Goal: Task Accomplishment & Management: Complete application form

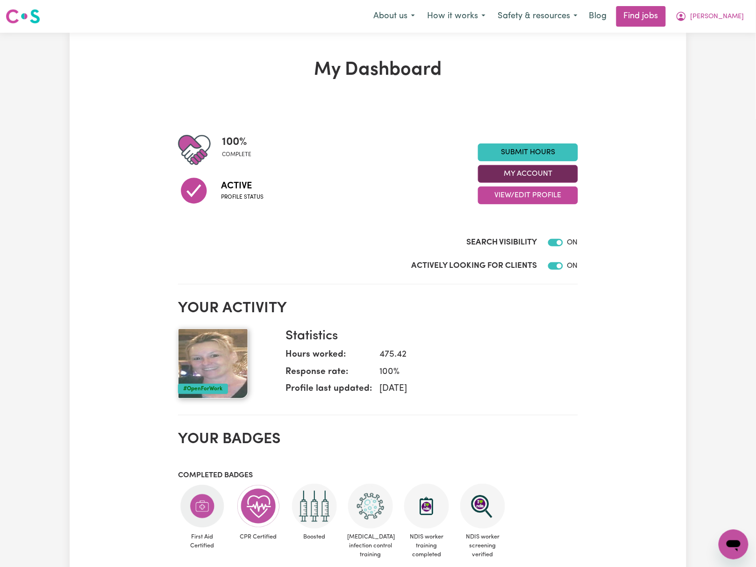
click at [559, 167] on button "My Account" at bounding box center [528, 174] width 100 height 18
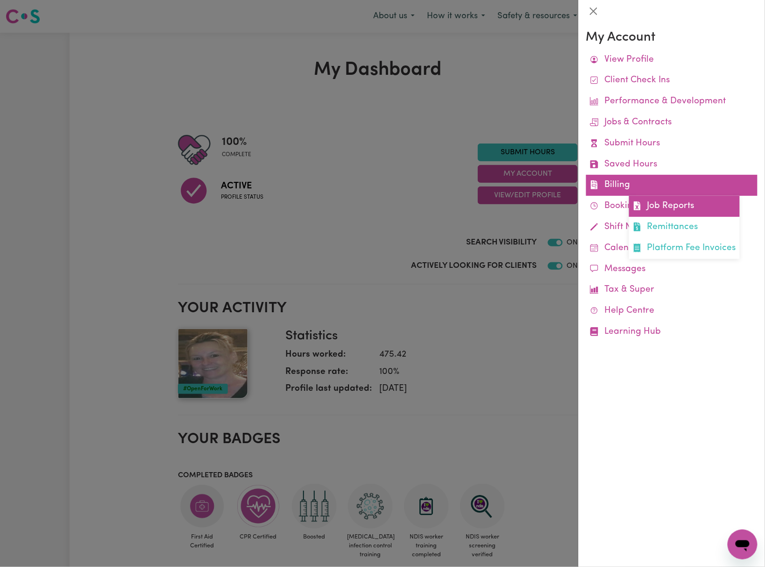
click at [647, 209] on link "Job Reports" at bounding box center [684, 206] width 111 height 21
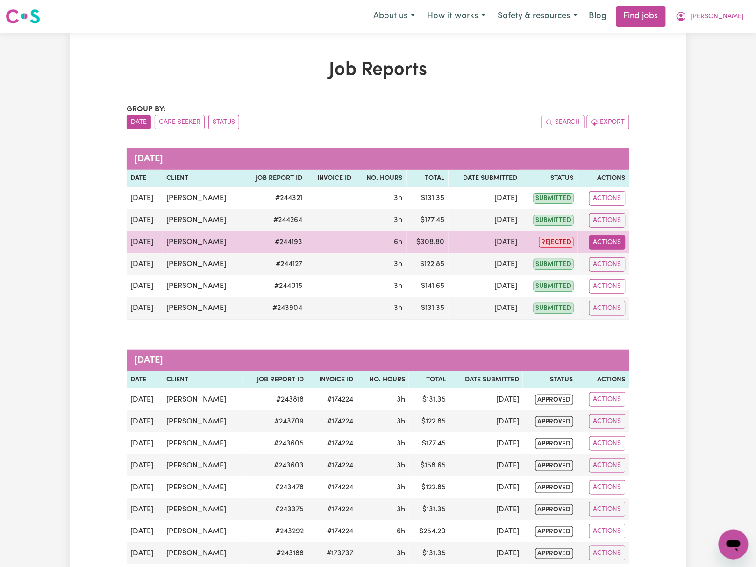
click at [621, 240] on button "Actions" at bounding box center [607, 242] width 36 height 14
click at [625, 260] on link "View Job Report" at bounding box center [631, 264] width 80 height 19
select select "pm"
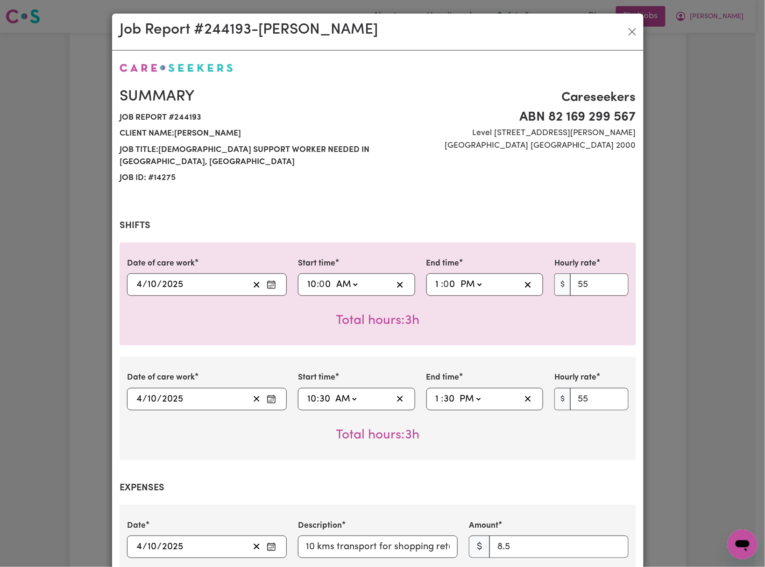
select select "55-[DATE]"
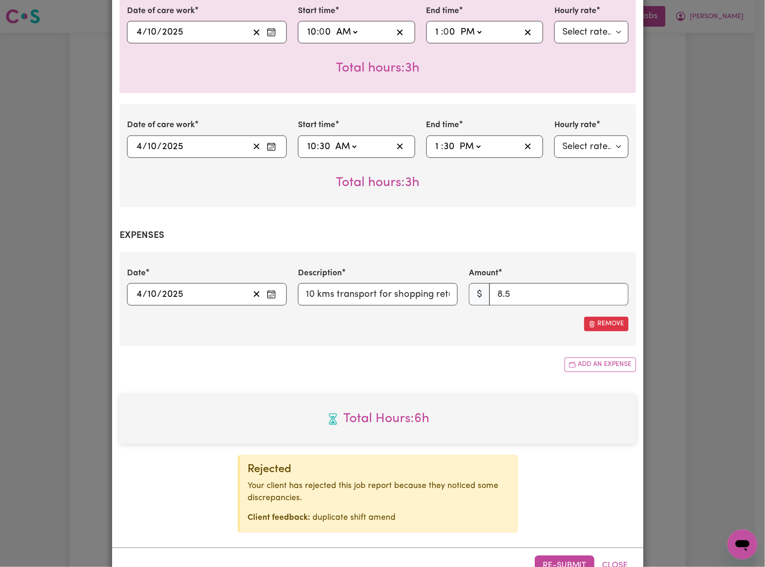
scroll to position [98, 0]
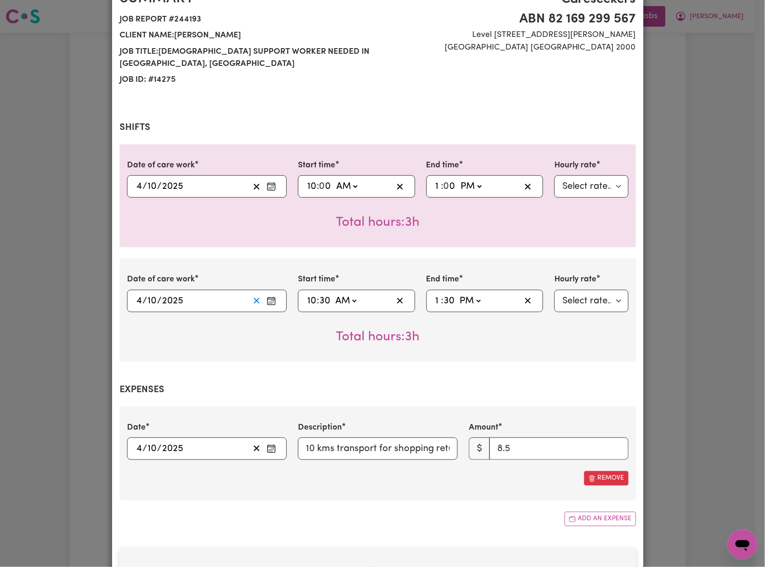
click at [255, 298] on icon "Clear date" at bounding box center [256, 300] width 9 height 9
select select
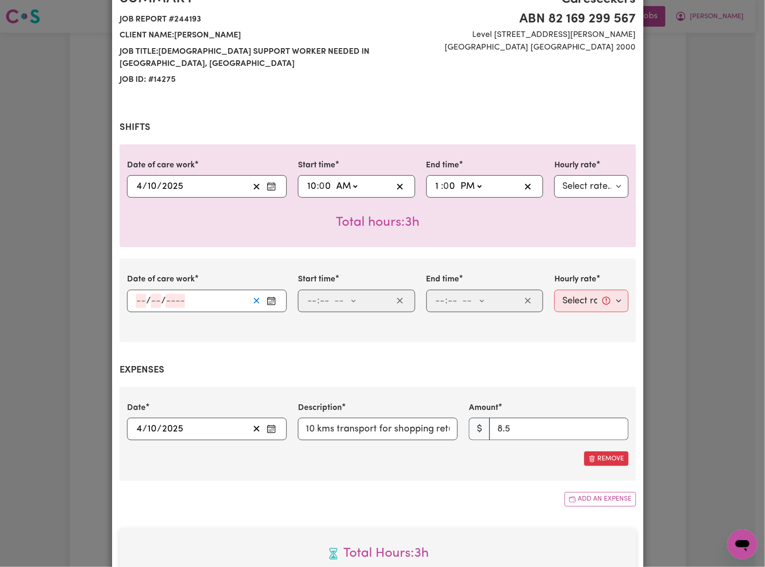
click at [252, 299] on icon "Clear date" at bounding box center [256, 300] width 9 height 9
click at [455, 367] on h2 "Expenses" at bounding box center [378, 369] width 517 height 11
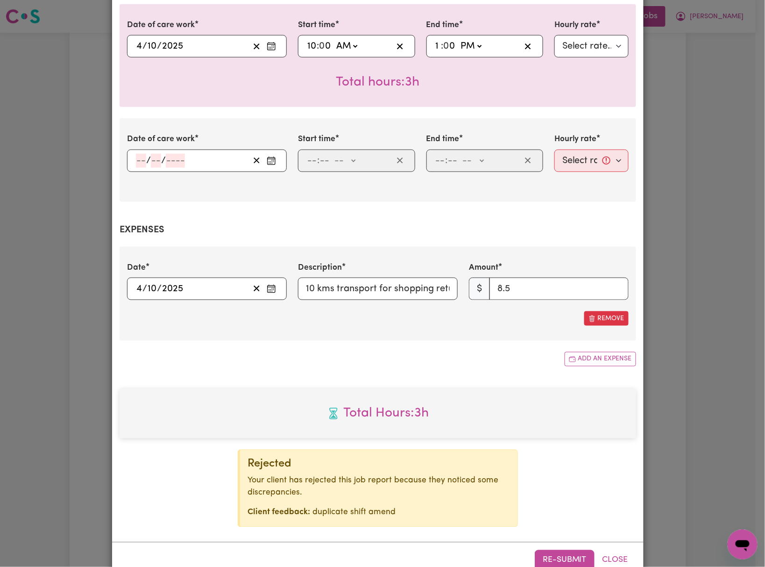
scroll to position [266, 0]
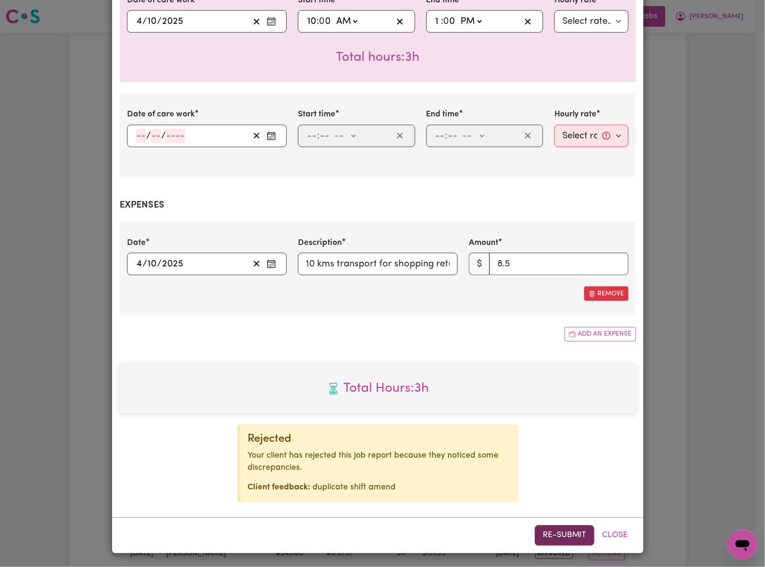
click at [579, 539] on button "Re-submit" at bounding box center [565, 535] width 60 height 21
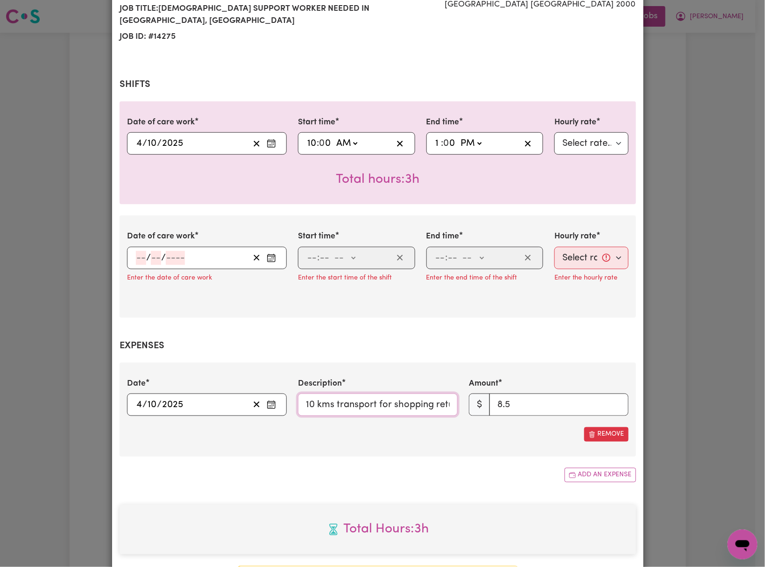
scroll to position [0, 14]
drag, startPoint x: 301, startPoint y: 406, endPoint x: 505, endPoint y: 406, distance: 204.1
click at [505, 406] on div "Date [DATE] [DATE] Description 10 kms transport for shopping return Amount $ 8.5" at bounding box center [377, 396] width 513 height 38
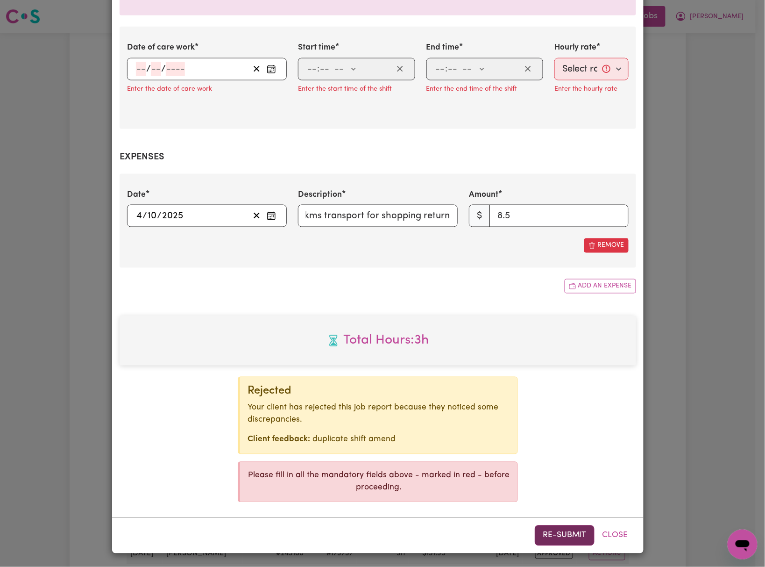
scroll to position [0, 0]
click at [572, 536] on button "Re-submit" at bounding box center [565, 535] width 60 height 21
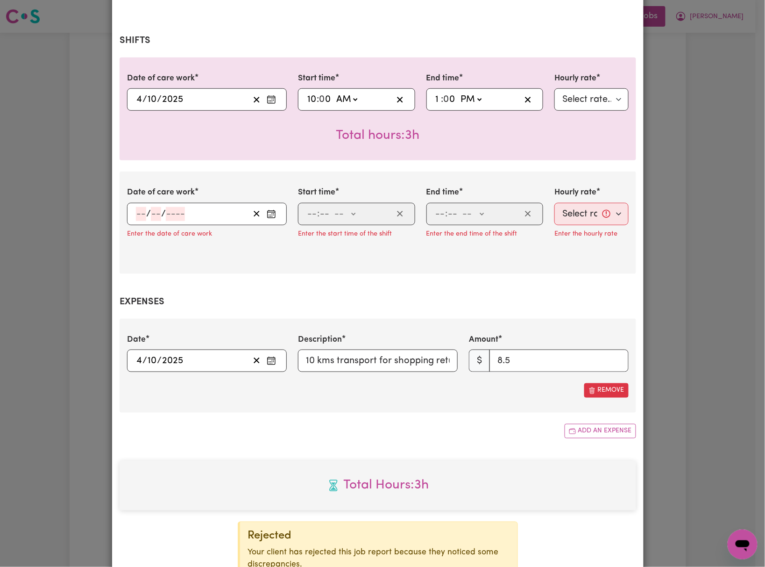
scroll to position [146, 0]
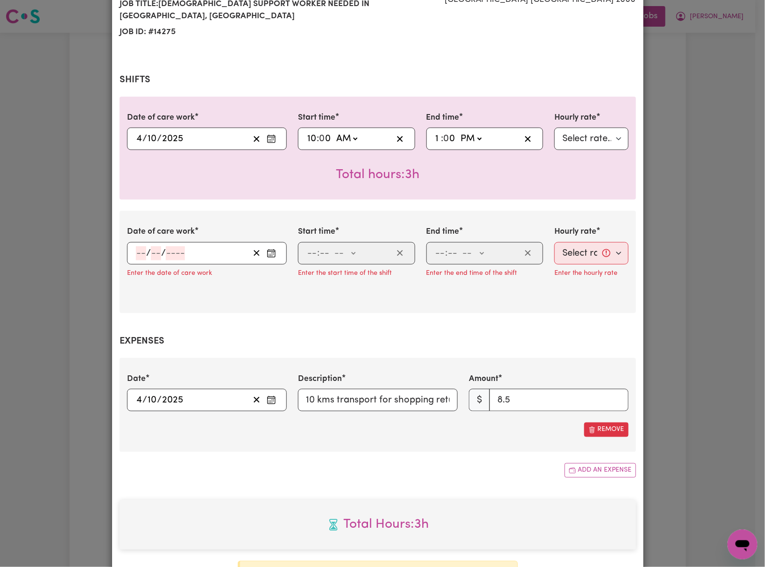
click at [267, 256] on icon "Enter the date of care work" at bounding box center [271, 253] width 9 height 9
click at [446, 317] on div "Summary Job report # 244193 Client name: [PERSON_NAME] Job title: [DEMOGRAPHIC_…" at bounding box center [378, 277] width 517 height 722
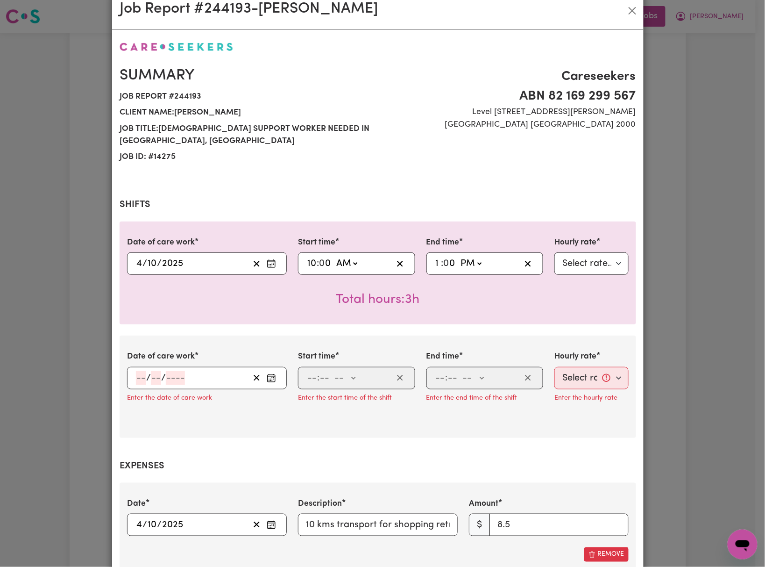
scroll to position [0, 0]
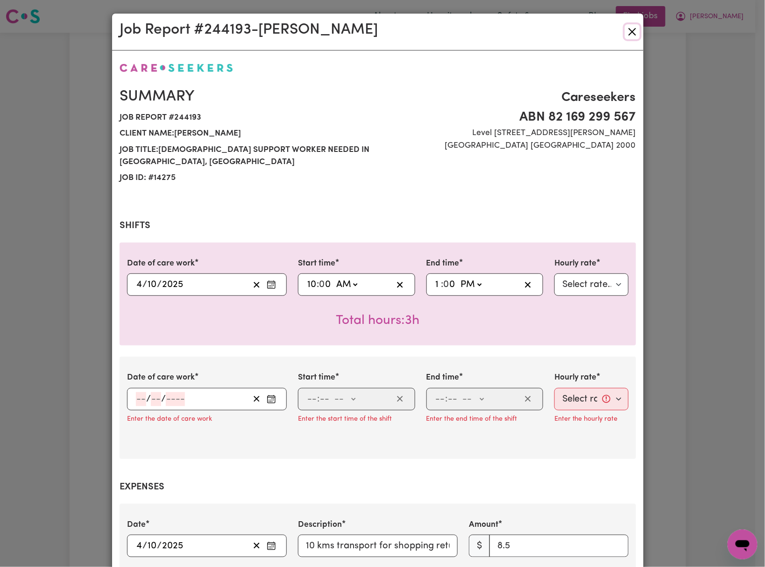
click at [629, 33] on button "Close" at bounding box center [632, 31] width 15 height 15
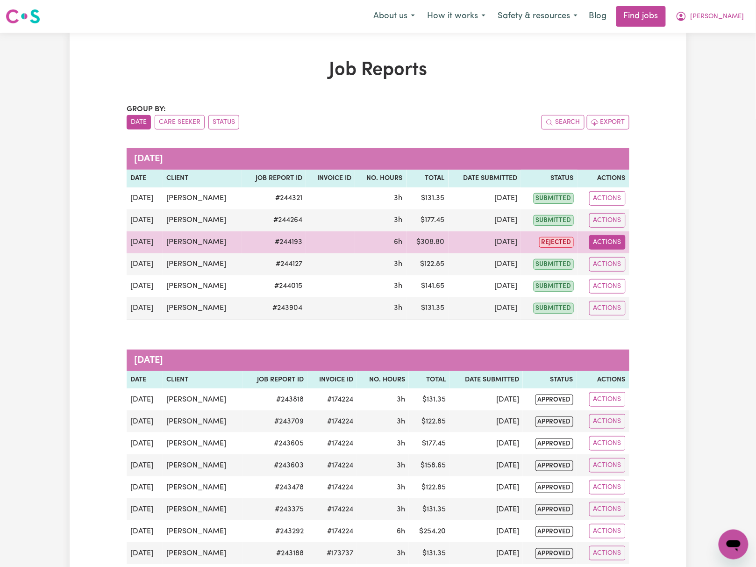
click at [604, 238] on button "Actions" at bounding box center [607, 242] width 36 height 14
click at [625, 258] on link "View Job Report" at bounding box center [631, 264] width 80 height 19
select select "pm"
select select "55-[DATE]"
select select "pm"
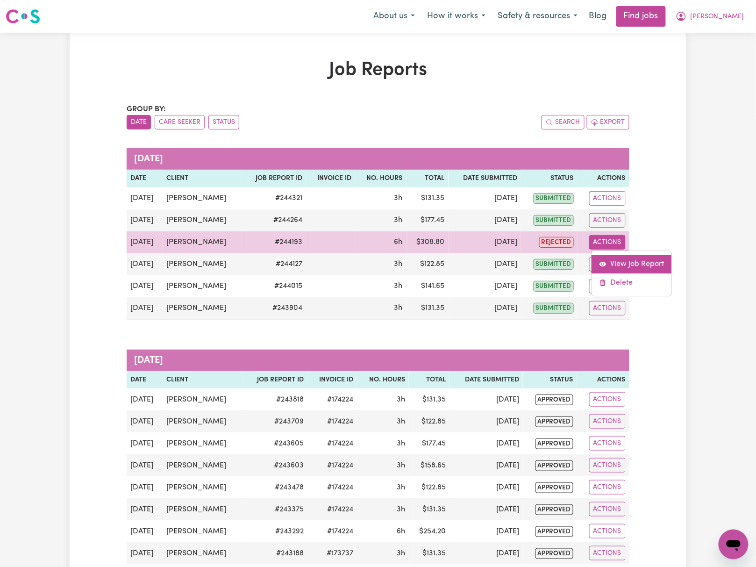
select select "55-[DATE]"
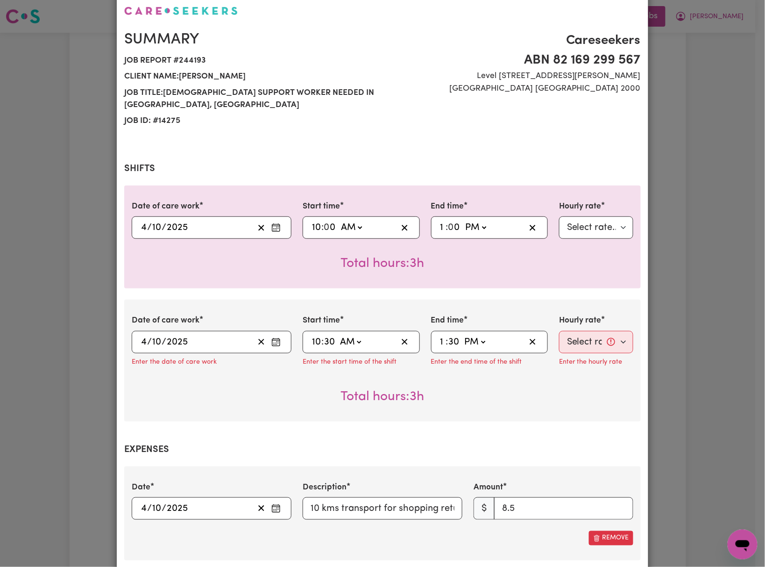
scroll to position [62, 0]
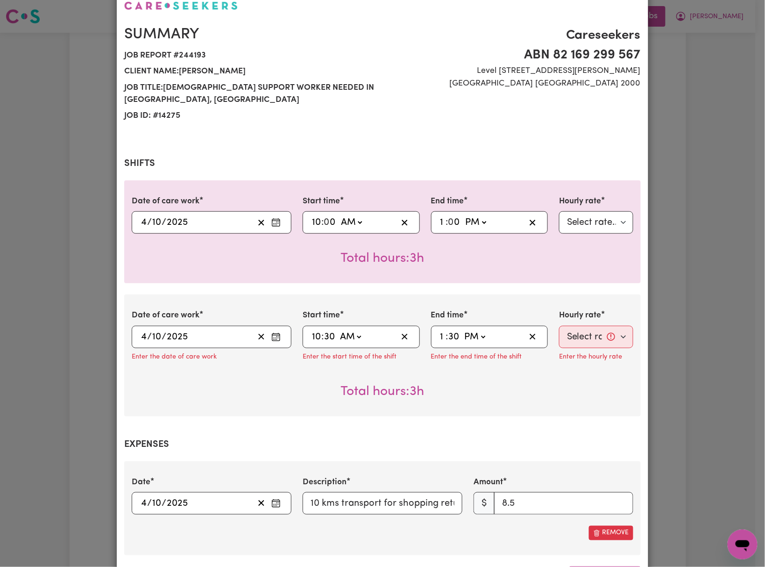
click at [271, 457] on section "Expenses Date [DATE] [DATE] Description 10 kms transport for shopping return Am…" at bounding box center [382, 510] width 517 height 142
drag, startPoint x: 306, startPoint y: 499, endPoint x: 566, endPoint y: 499, distance: 259.7
click at [566, 499] on div "Date [DATE] [DATE] Description 10 kms transport for shopping return Amount $ 8.5" at bounding box center [382, 495] width 513 height 38
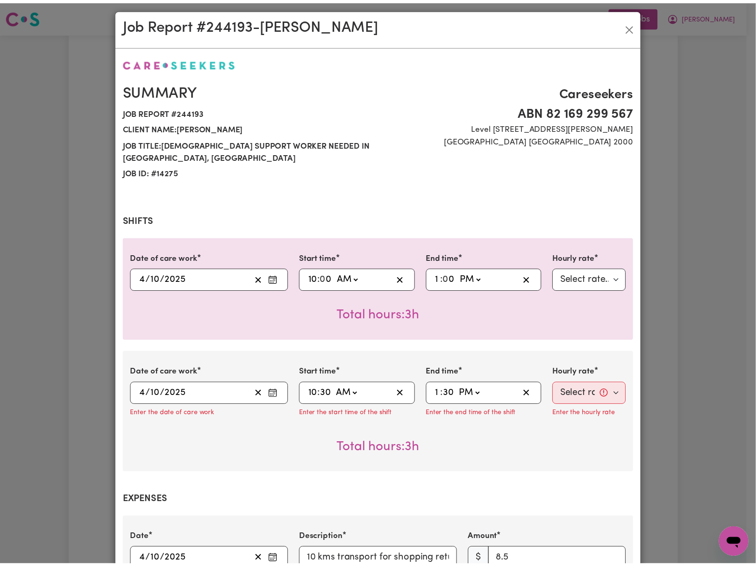
scroll to position [0, 0]
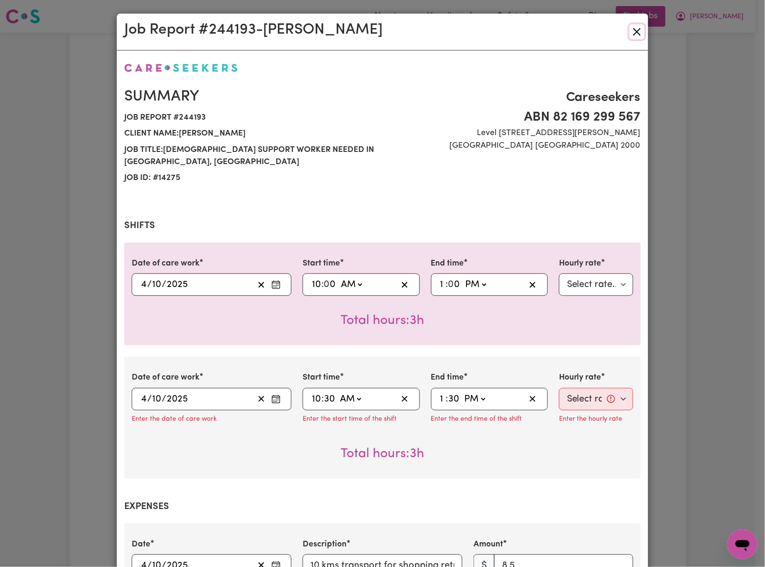
click at [636, 33] on button "Close" at bounding box center [637, 31] width 15 height 15
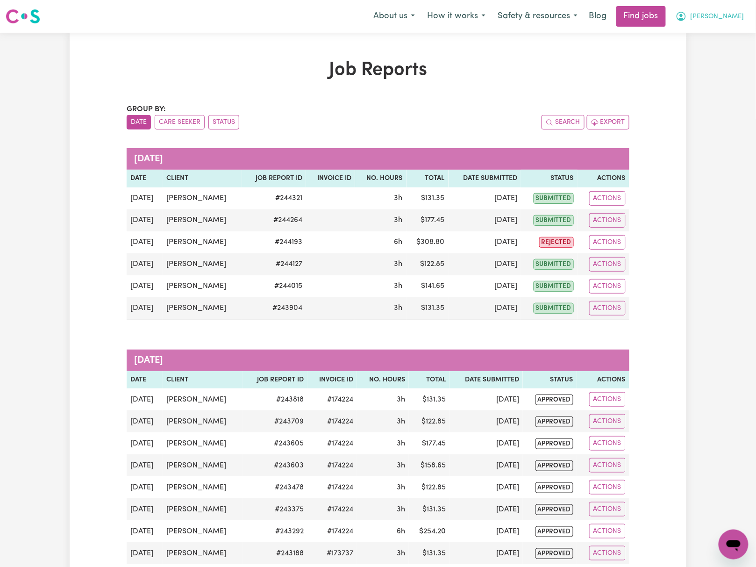
click at [712, 21] on button "[PERSON_NAME]" at bounding box center [709, 17] width 81 height 20
click at [713, 51] on link "My Dashboard" at bounding box center [713, 54] width 74 height 18
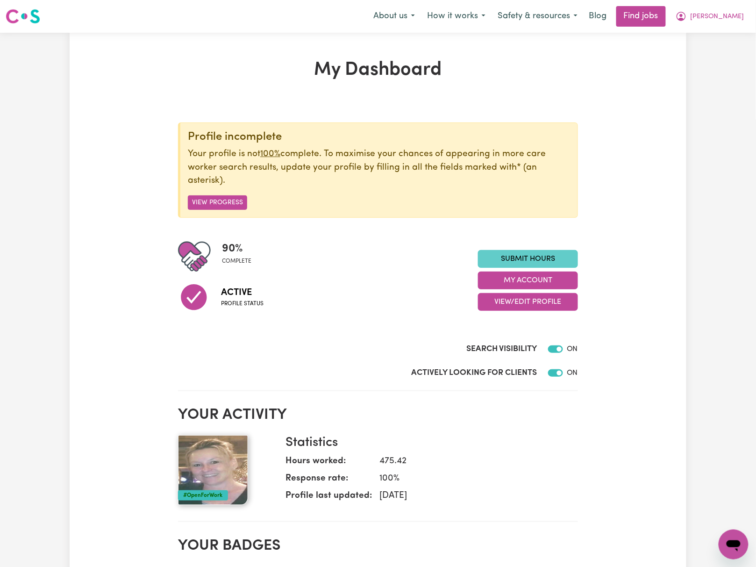
click at [558, 255] on link "Submit Hours" at bounding box center [528, 259] width 100 height 18
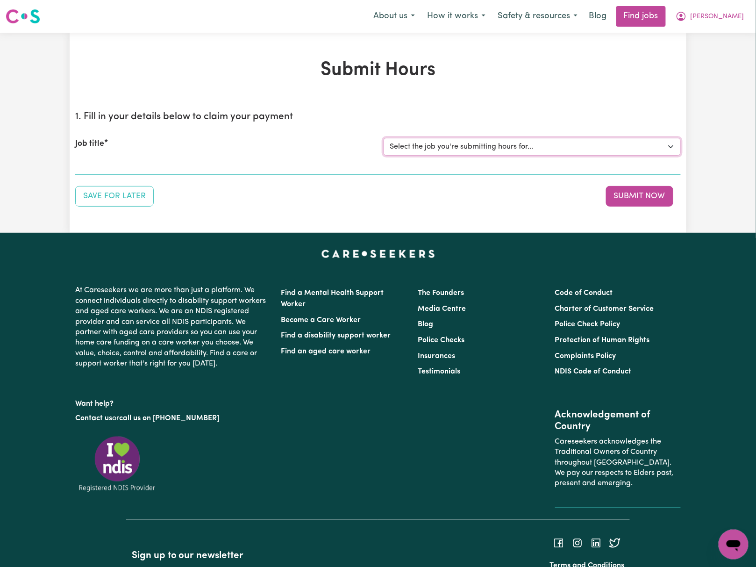
click at [505, 149] on select "Select the job you're submitting hours for... [[PERSON_NAME] ] [DEMOGRAPHIC_DAT…" at bounding box center [532, 147] width 297 height 18
select select "14275"
click at [384, 138] on select "Select the job you're submitting hours for... [[PERSON_NAME] ] [DEMOGRAPHIC_DAT…" at bounding box center [532, 147] width 297 height 18
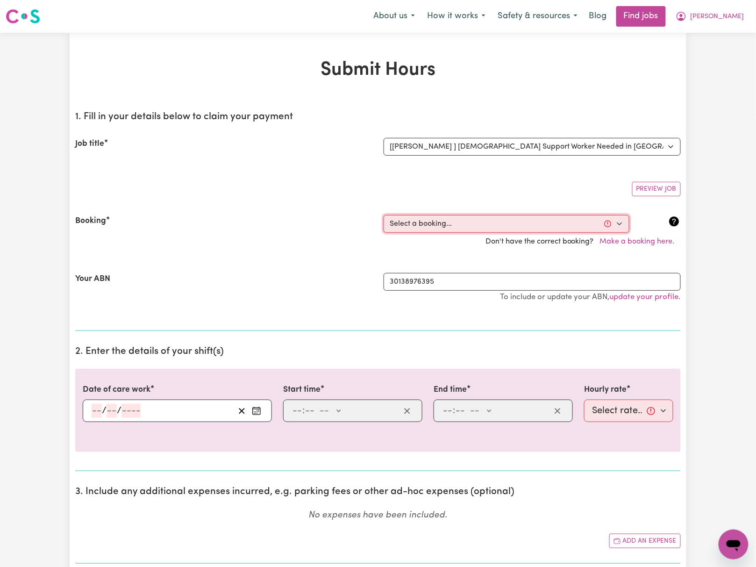
click at [507, 225] on select "Select a booking... [DATE] 10:00am to 01:00pm (RECURRING) [DATE] 10:00am to 01:…" at bounding box center [507, 224] width 246 height 18
click at [246, 249] on div "Don't have the correct booking? Make a booking here." at bounding box center [378, 242] width 617 height 18
click at [256, 413] on icon "Enter the date of care work" at bounding box center [256, 410] width 9 height 9
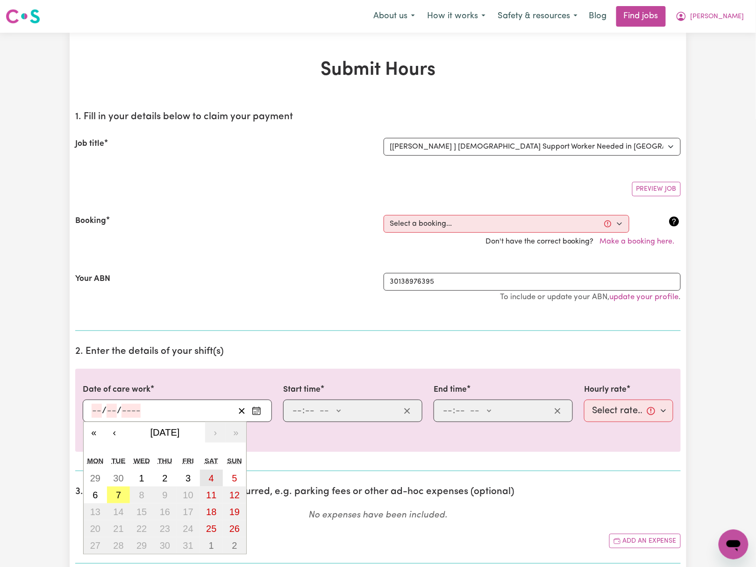
click at [214, 479] on button "4" at bounding box center [211, 477] width 23 height 17
type input "[DATE]"
type input "4"
type input "10"
type input "2025"
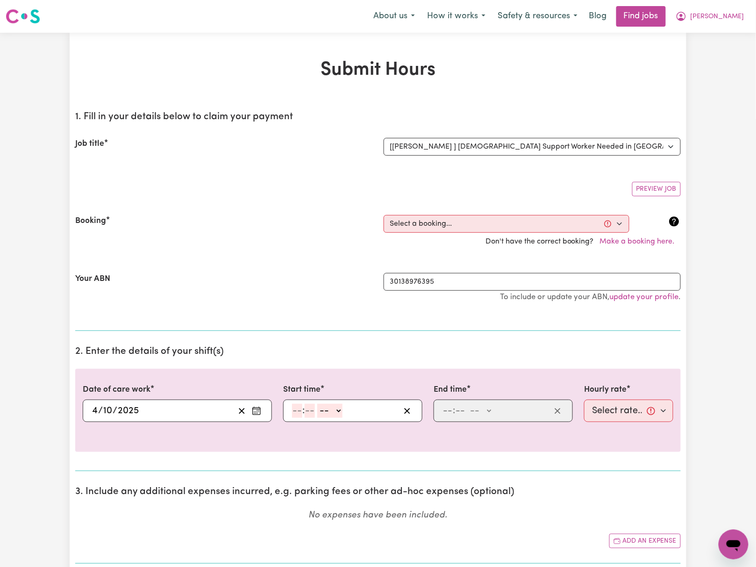
click at [255, 295] on div "Your ABN" at bounding box center [224, 292] width 308 height 39
click at [294, 415] on input "number" at bounding box center [297, 411] width 10 height 14
type input "10"
type input "00"
select select "am"
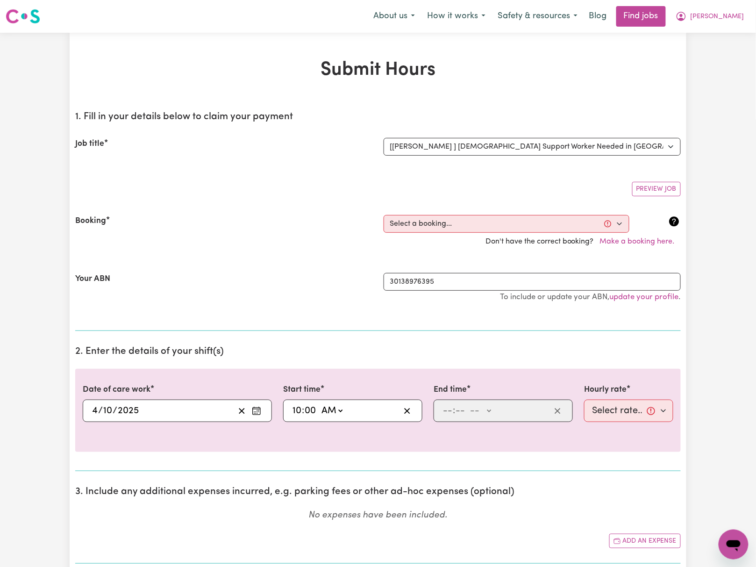
type input "10:00"
type input "0"
drag, startPoint x: 441, startPoint y: 413, endPoint x: 449, endPoint y: 413, distance: 7.5
click at [442, 413] on div ": -- AM PM" at bounding box center [495, 411] width 109 height 14
click at [449, 412] on input "number" at bounding box center [447, 411] width 10 height 14
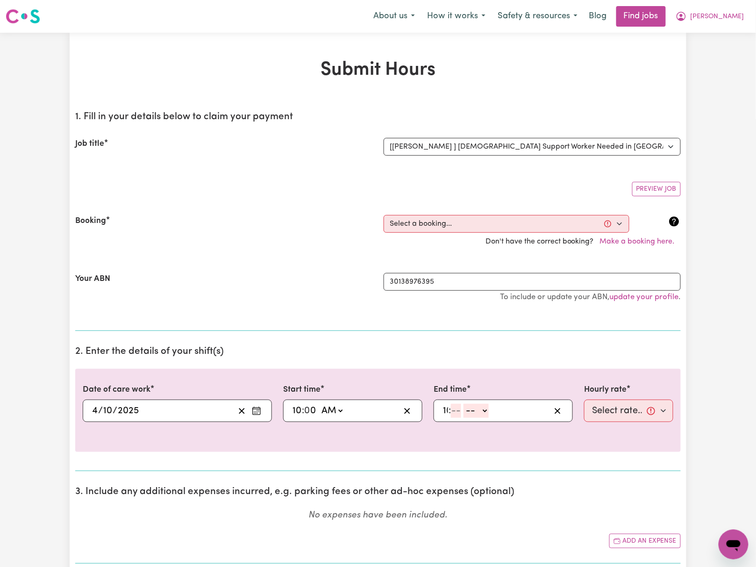
type input "10"
type input "0"
click at [483, 416] on select "-- AM PM" at bounding box center [481, 411] width 25 height 14
select select "pm"
click at [470, 405] on select "-- AM PM" at bounding box center [481, 411] width 25 height 14
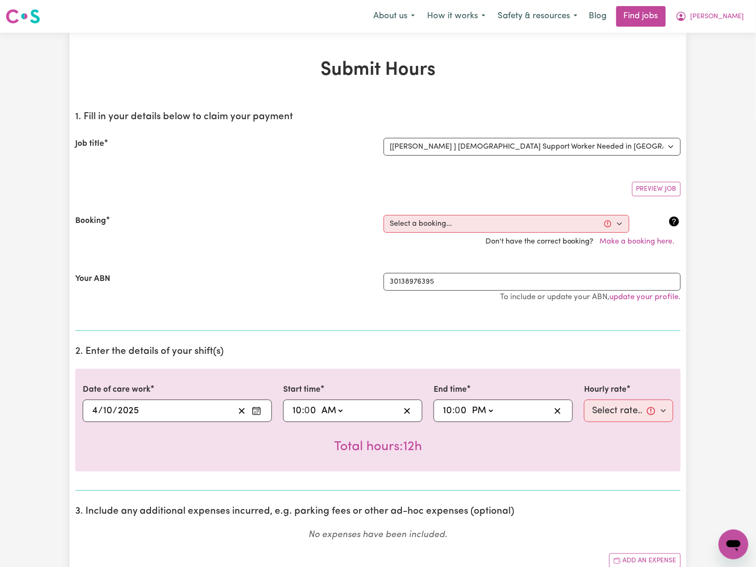
click at [447, 414] on input "10" at bounding box center [447, 411] width 10 height 14
type input "12:00"
type input "12"
type input "12:01"
type input "1"
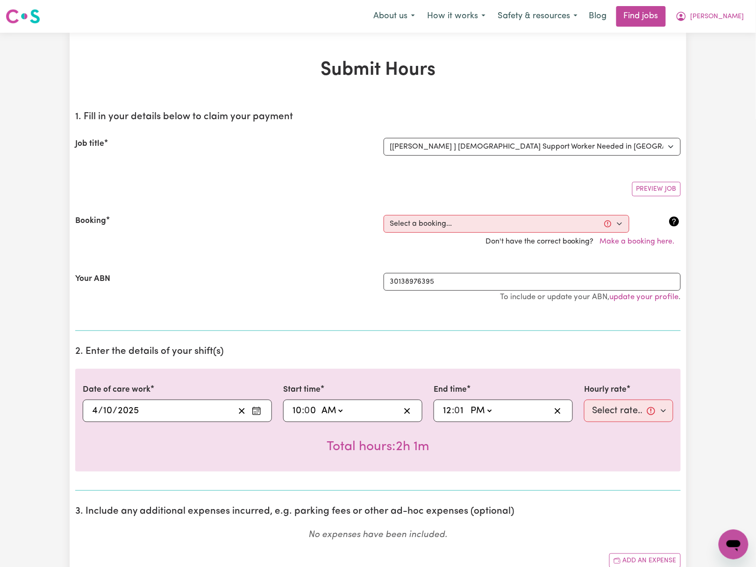
click at [441, 415] on div "12:01 12 : 0 1 AM PM" at bounding box center [503, 410] width 139 height 22
click at [447, 415] on input "12" at bounding box center [446, 411] width 9 height 14
type input "13:01"
type input "1"
type input "13:00"
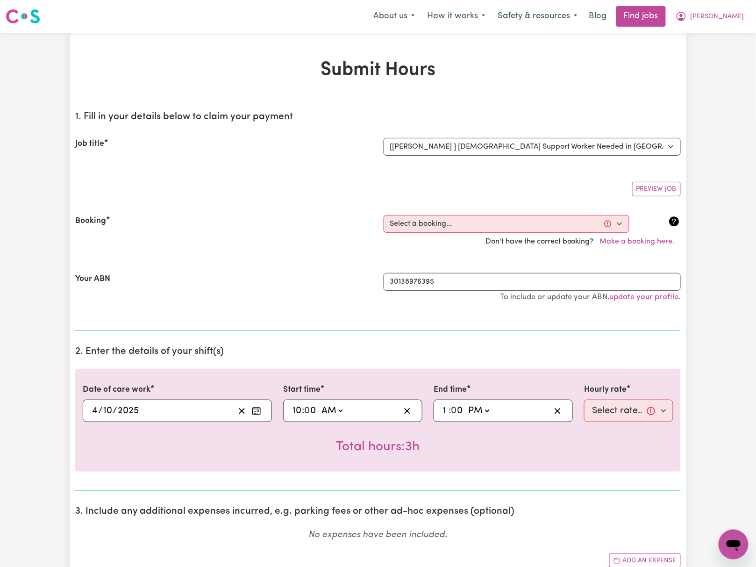
type input "0"
click at [641, 412] on select "Select rate... $45.00 (Weekday) $55.00 ([DATE]) $65.00 ([DATE])" at bounding box center [628, 410] width 89 height 22
select select "55-[DATE]"
click at [584, 401] on select "Select rate... $45.00 (Weekday) $55.00 ([DATE]) $65.00 ([DATE])" at bounding box center [628, 410] width 89 height 22
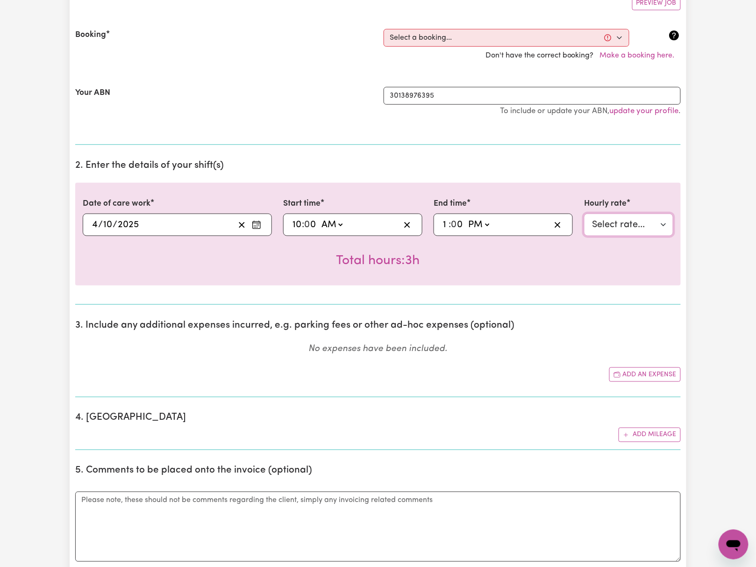
scroll to position [187, 0]
click at [667, 378] on button "Add an expense" at bounding box center [644, 373] width 71 height 14
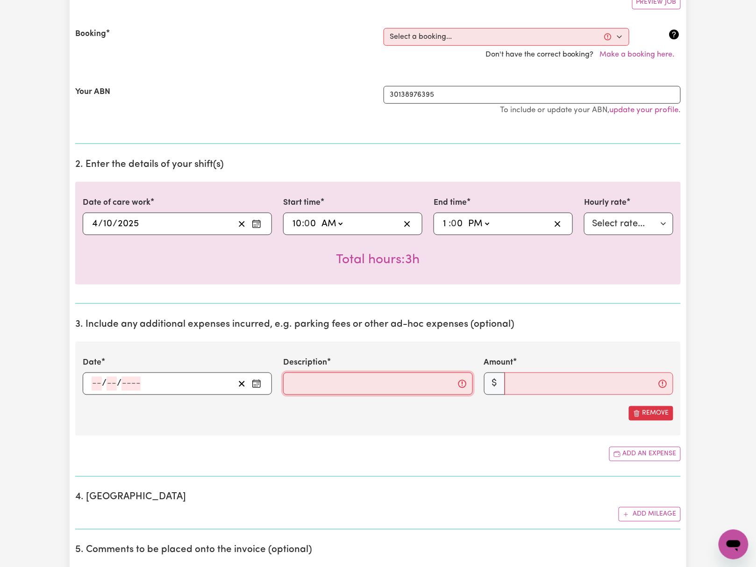
drag, startPoint x: 342, startPoint y: 389, endPoint x: 328, endPoint y: 391, distance: 14.3
click at [342, 389] on input "Description" at bounding box center [377, 383] width 189 height 22
paste input "10 kms transport for shopping return"
type input "10 kms transport for shopping return"
click at [97, 384] on input "number" at bounding box center [97, 384] width 10 height 14
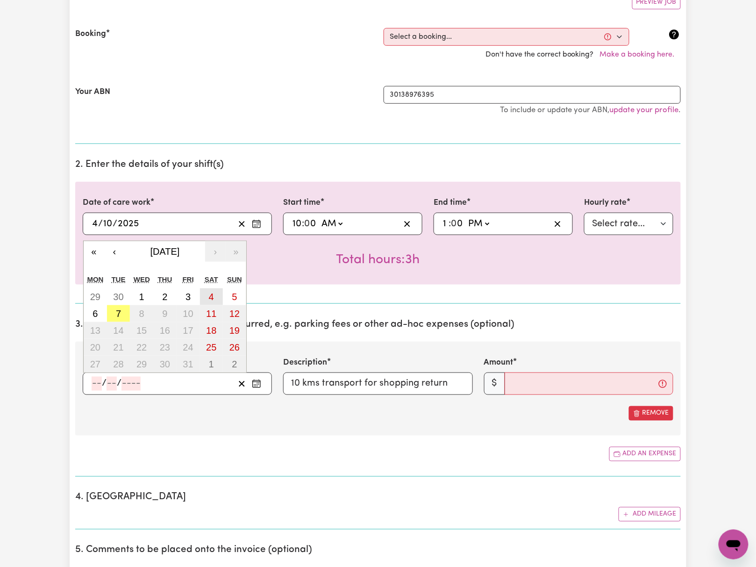
click at [209, 297] on abbr "4" at bounding box center [211, 297] width 5 height 10
type input "[DATE]"
type input "4"
type input "10"
type input "2025"
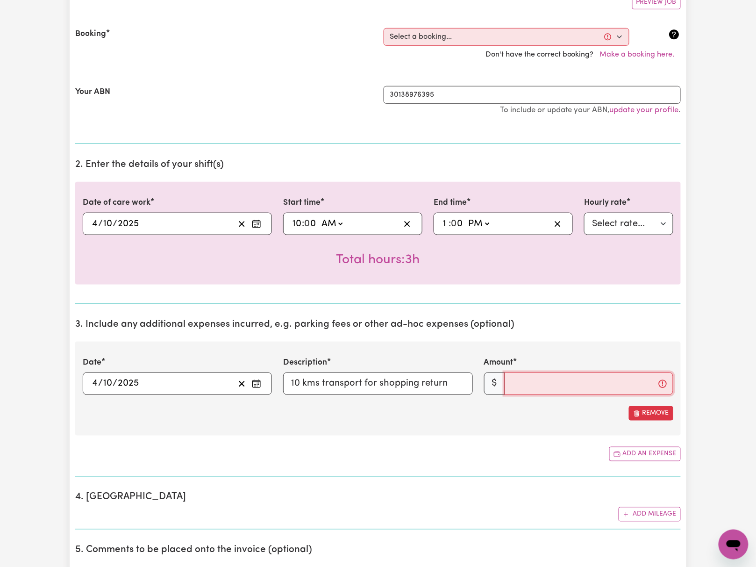
click at [562, 386] on input "Amount" at bounding box center [589, 383] width 169 height 22
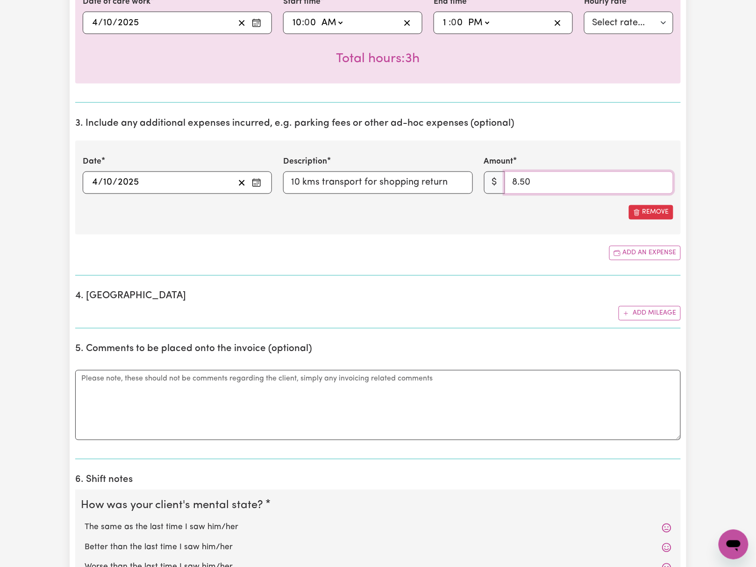
scroll to position [498, 0]
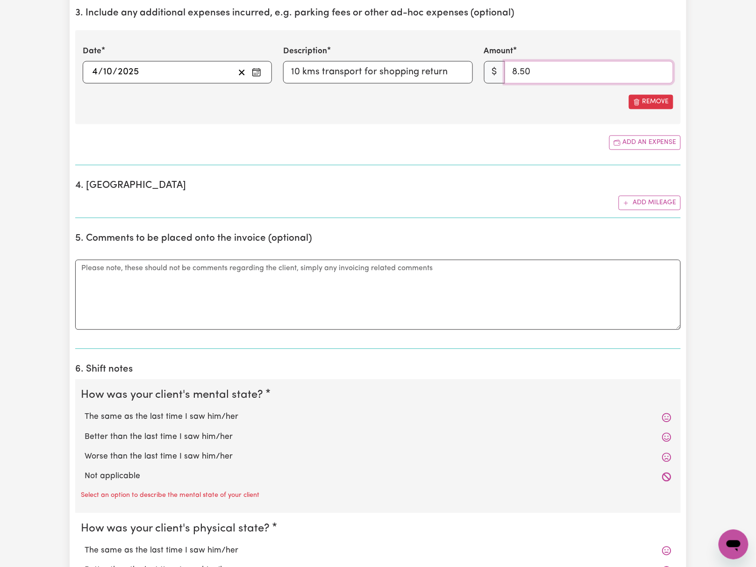
type input "8.50"
click at [180, 420] on label "The same as the last time I saw him/her" at bounding box center [378, 417] width 587 height 12
click at [85, 411] on input "The same as the last time I saw him/her" at bounding box center [84, 411] width 0 height 0
radio input "true"
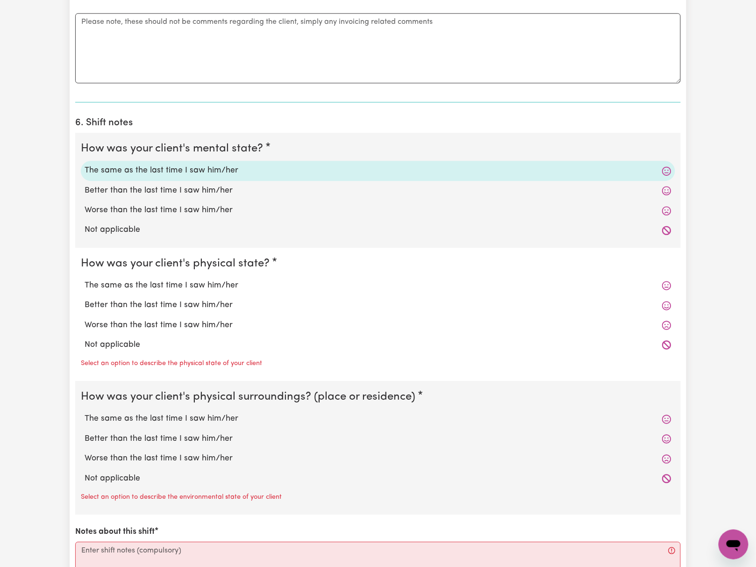
scroll to position [747, 0]
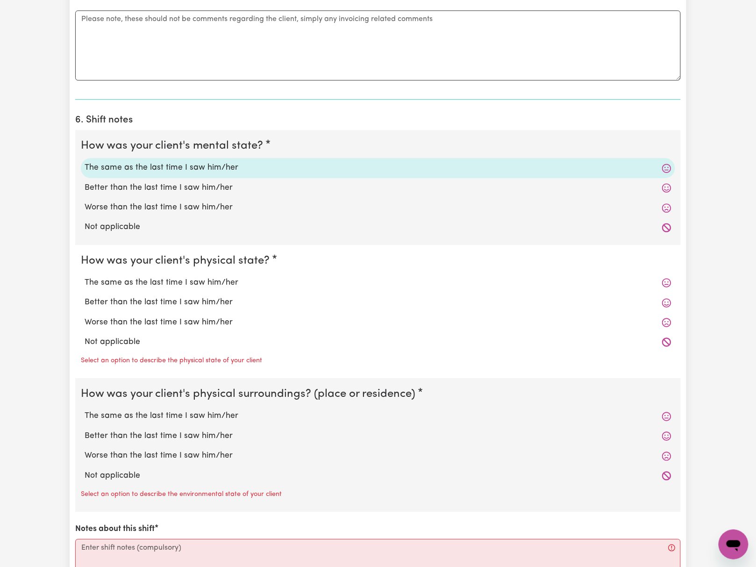
click at [187, 288] on label "The same as the last time I saw him/her" at bounding box center [378, 283] width 587 height 12
click at [85, 277] on input "The same as the last time I saw him/her" at bounding box center [84, 276] width 0 height 0
radio input "true"
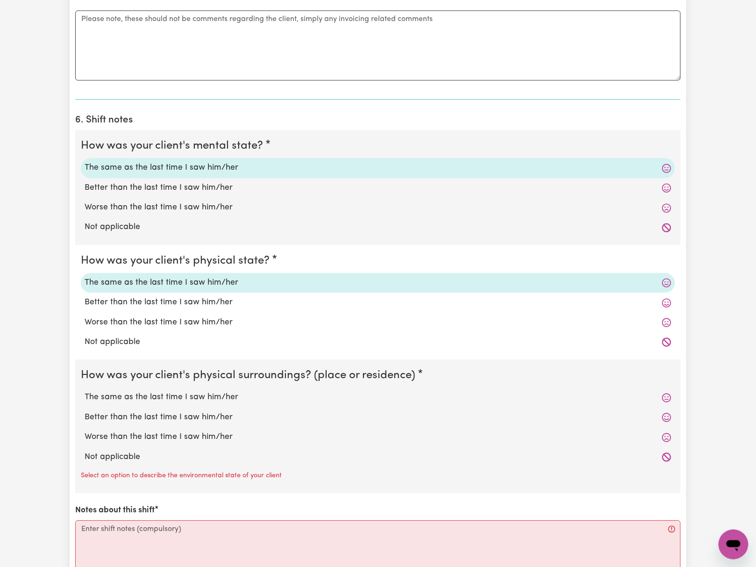
click at [182, 400] on label "The same as the last time I saw him/her" at bounding box center [378, 397] width 587 height 12
click at [85, 391] on input "The same as the last time I saw him/her" at bounding box center [84, 391] width 0 height 0
radio input "true"
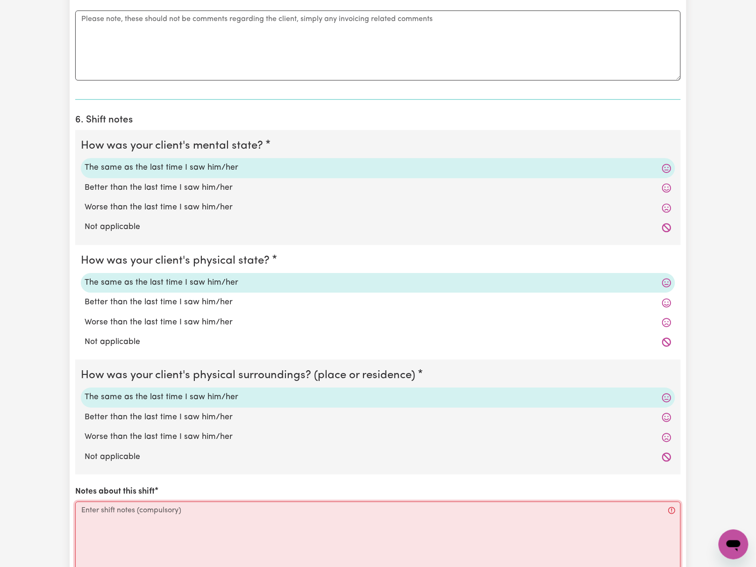
click at [186, 537] on textarea "Notes about this shift" at bounding box center [377, 536] width 605 height 70
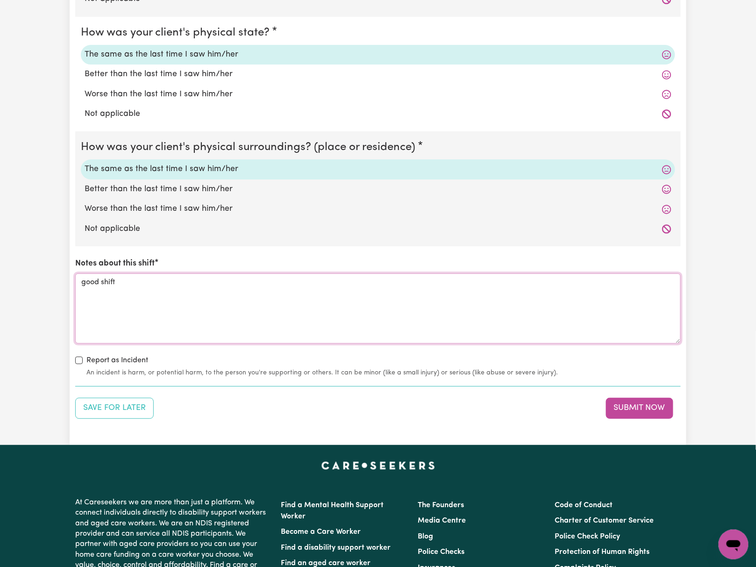
scroll to position [1121, 0]
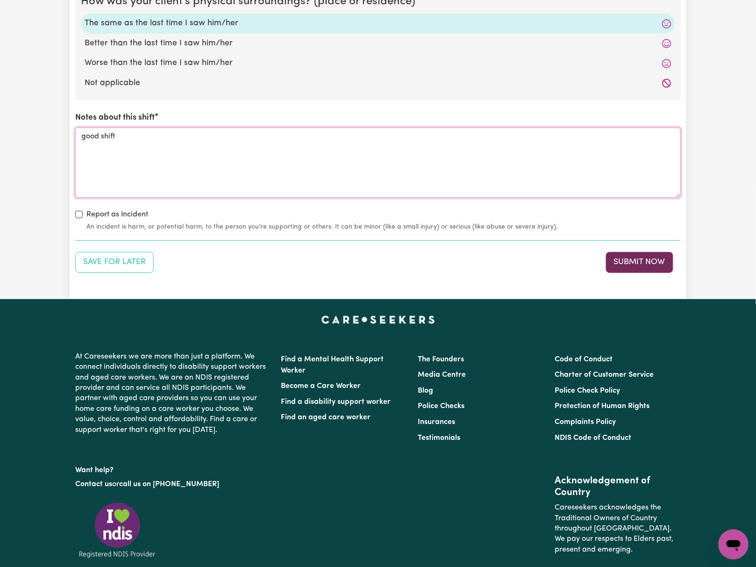
type textarea "good shift"
click at [656, 261] on button "Submit Now" at bounding box center [639, 262] width 67 height 21
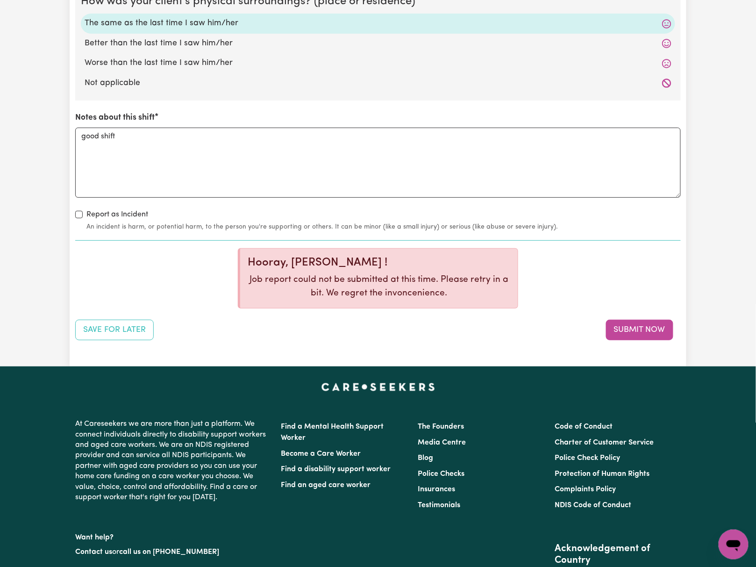
click at [654, 330] on button "Submit Now" at bounding box center [639, 330] width 67 height 21
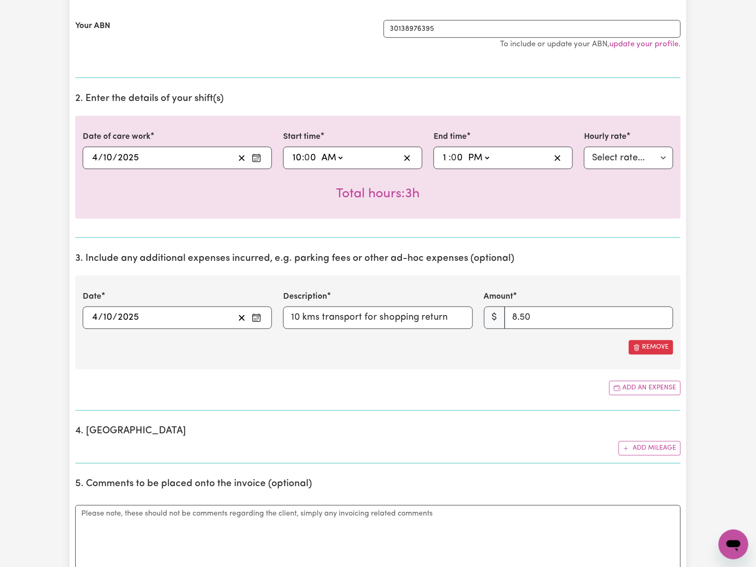
scroll to position [249, 0]
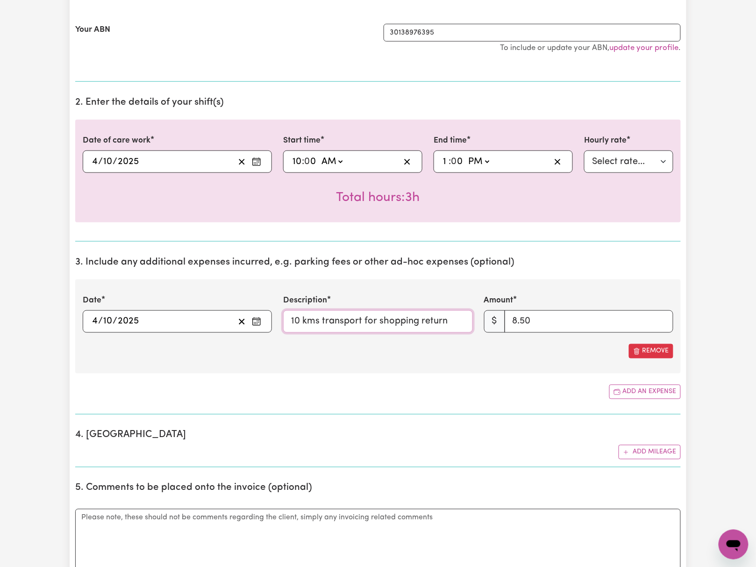
drag, startPoint x: 292, startPoint y: 317, endPoint x: 306, endPoint y: 404, distance: 88.5
click at [493, 318] on div "Date [DATE] [DATE] « ‹ [DATE] › » Mon Tue Wed Thu Fri Sat Sun 29 30 1 2 3 4 5 6…" at bounding box center [378, 313] width 602 height 38
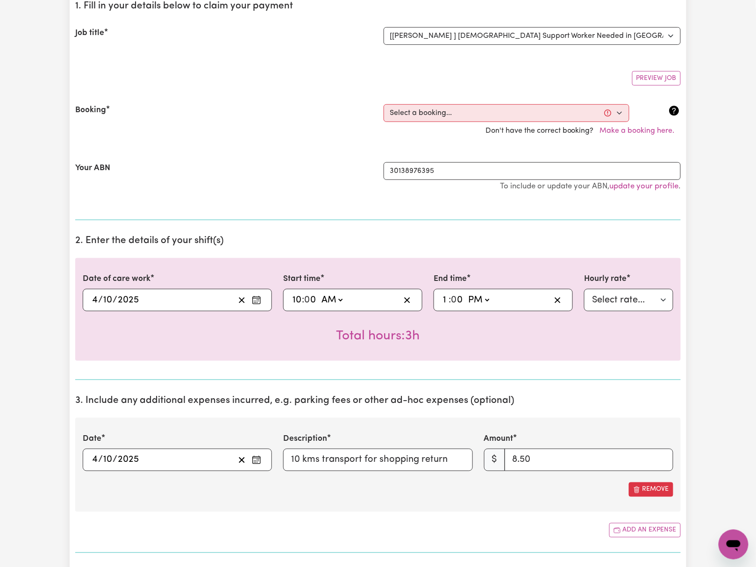
scroll to position [0, 0]
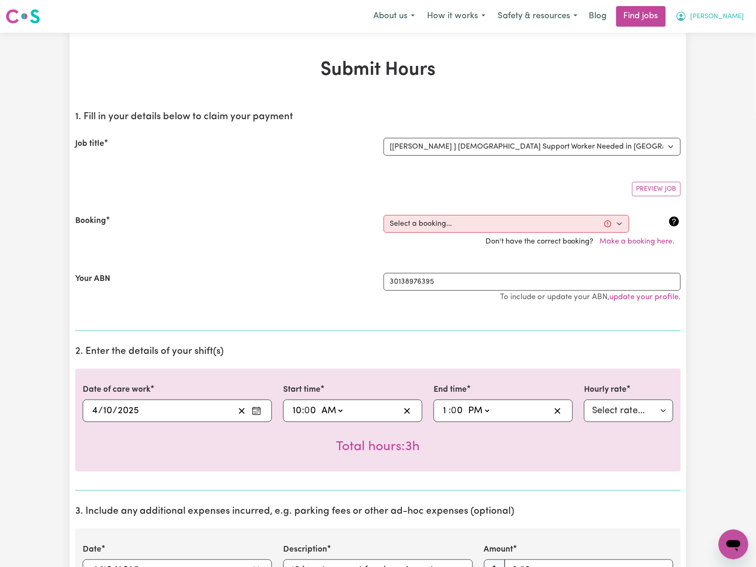
click at [727, 13] on span "[PERSON_NAME]" at bounding box center [717, 17] width 54 height 10
click at [729, 50] on link "My Dashboard" at bounding box center [713, 54] width 74 height 18
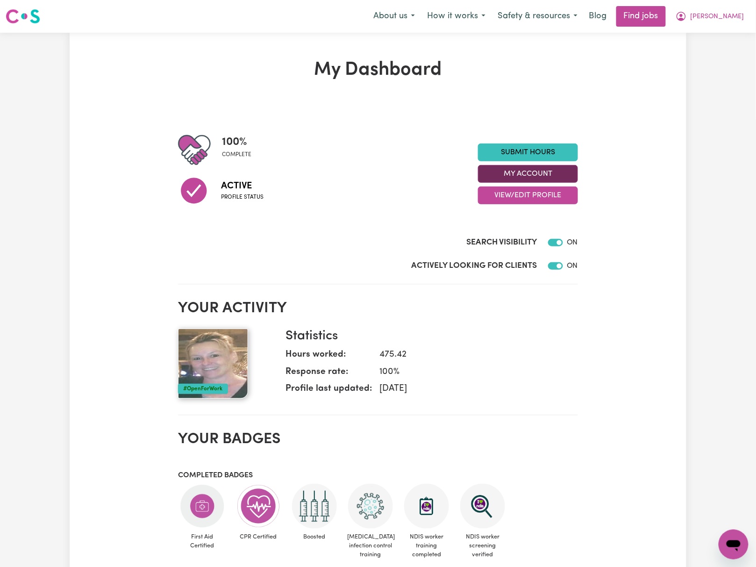
click at [569, 172] on button "My Account" at bounding box center [528, 174] width 100 height 18
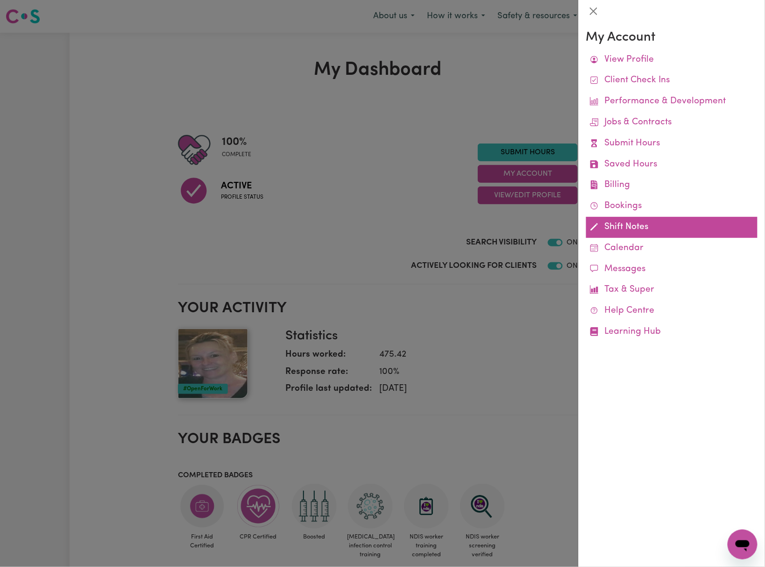
click at [611, 229] on link "Shift Notes" at bounding box center [671, 227] width 171 height 21
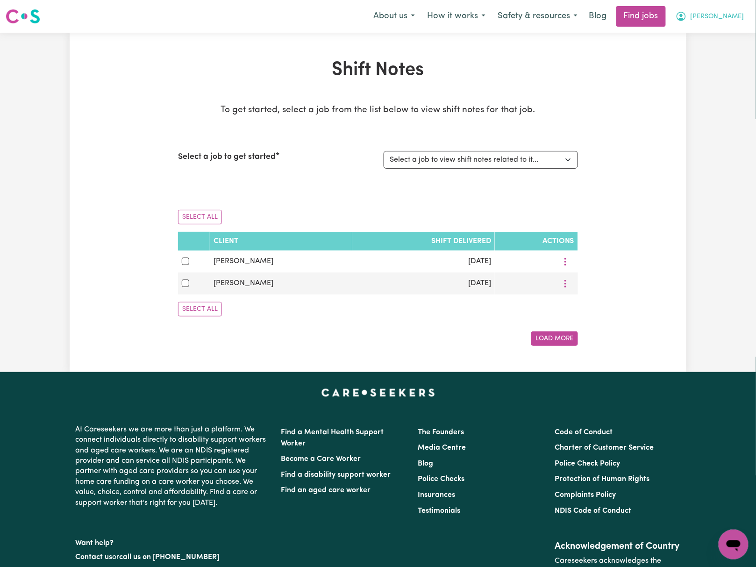
click at [716, 16] on span "[PERSON_NAME]" at bounding box center [717, 17] width 54 height 10
click at [711, 46] on link "My Dashboard" at bounding box center [713, 54] width 74 height 18
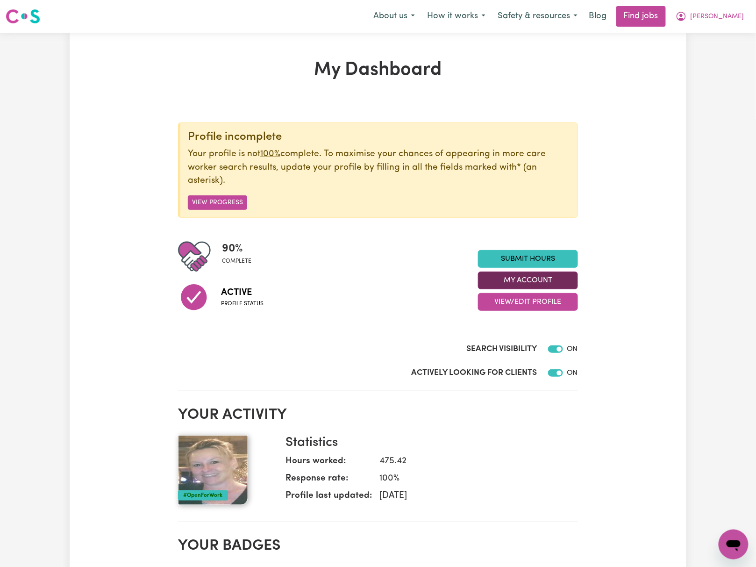
click at [550, 283] on button "My Account" at bounding box center [528, 280] width 100 height 18
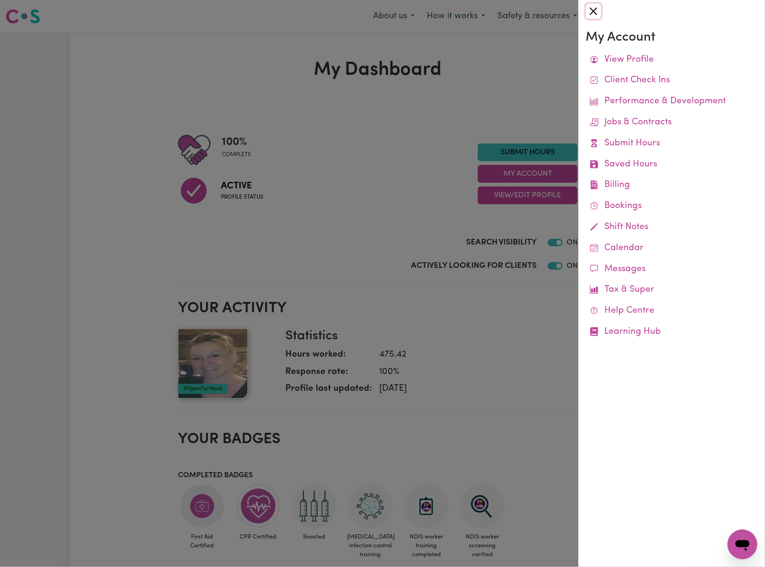
click at [588, 14] on button "Close" at bounding box center [593, 11] width 15 height 15
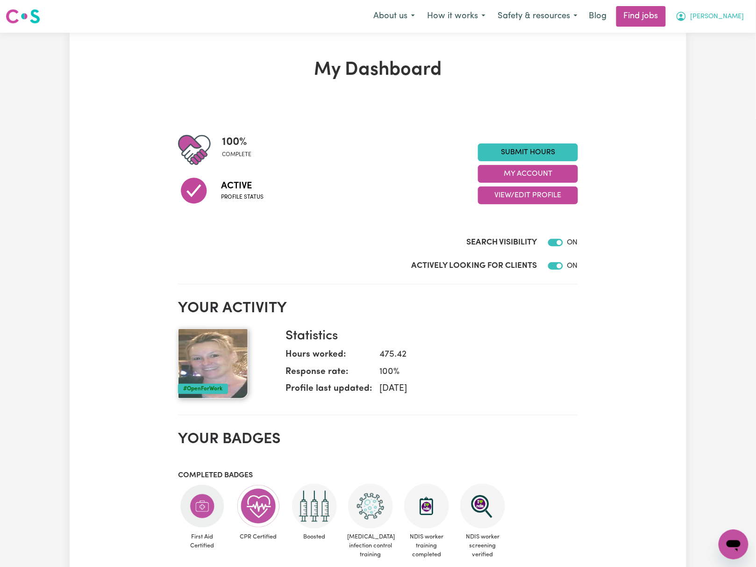
click at [718, 15] on span "[PERSON_NAME]" at bounding box center [717, 17] width 54 height 10
click at [718, 66] on link "Logout" at bounding box center [713, 72] width 74 height 18
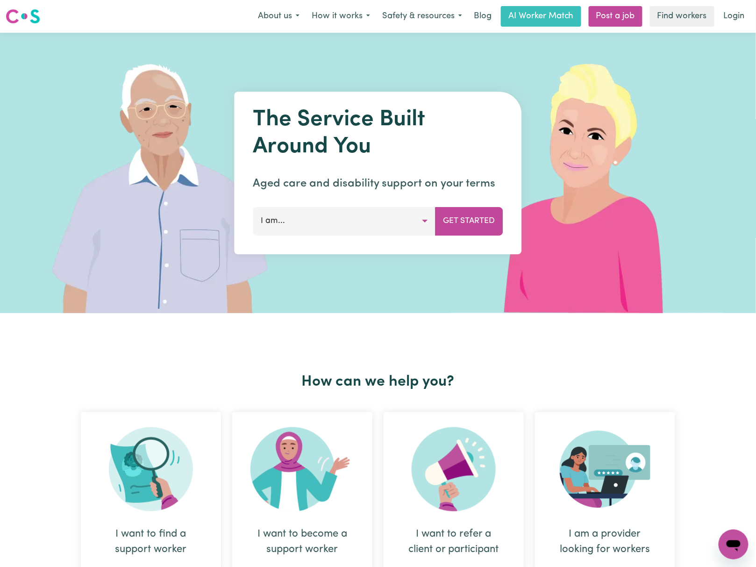
click at [730, 22] on link "Login" at bounding box center [734, 16] width 32 height 21
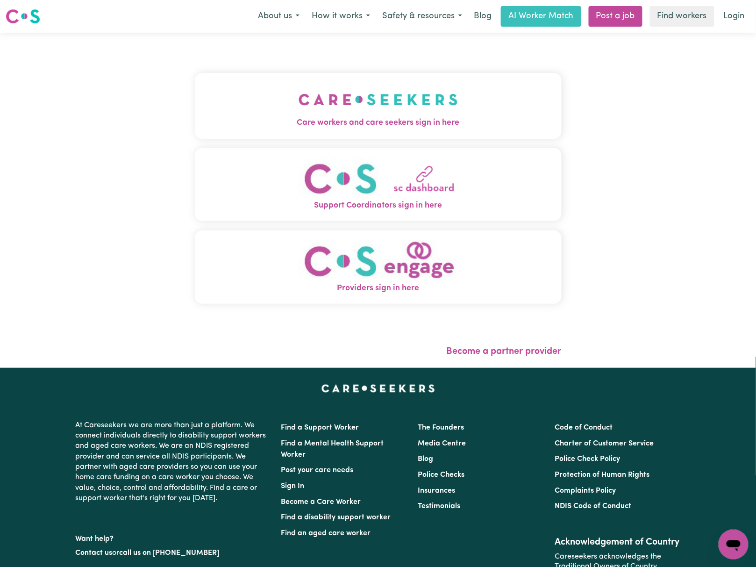
click at [288, 124] on span "Care workers and care seekers sign in here" at bounding box center [378, 123] width 367 height 12
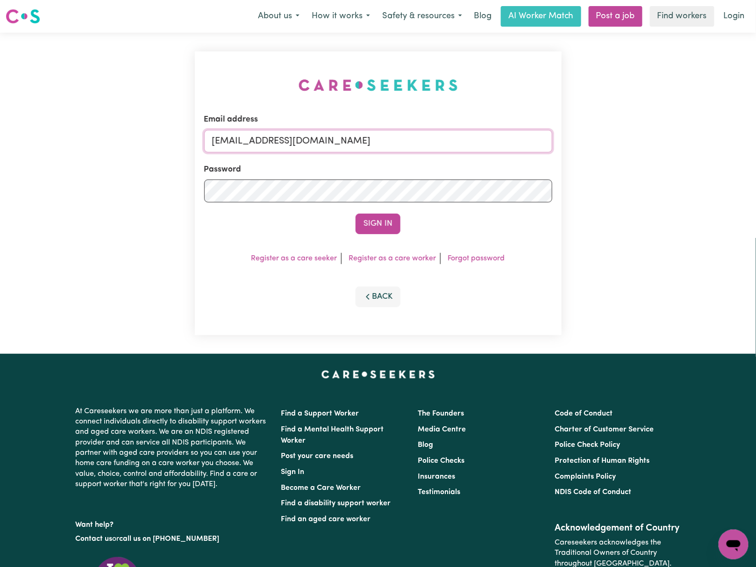
drag, startPoint x: 269, startPoint y: 137, endPoint x: 295, endPoint y: 148, distance: 28.3
click at [269, 137] on input "[EMAIL_ADDRESS][DOMAIN_NAME]" at bounding box center [378, 141] width 348 height 22
drag, startPoint x: 258, startPoint y: 135, endPoint x: 638, endPoint y: 142, distance: 379.9
click at [638, 142] on div "Email address [EMAIL_ADDRESS][DOMAIN_NAME] Password Sign In Register as a care …" at bounding box center [378, 193] width 756 height 321
type input "superuser~[EMAIL_ADDRESS][DOMAIN_NAME]"
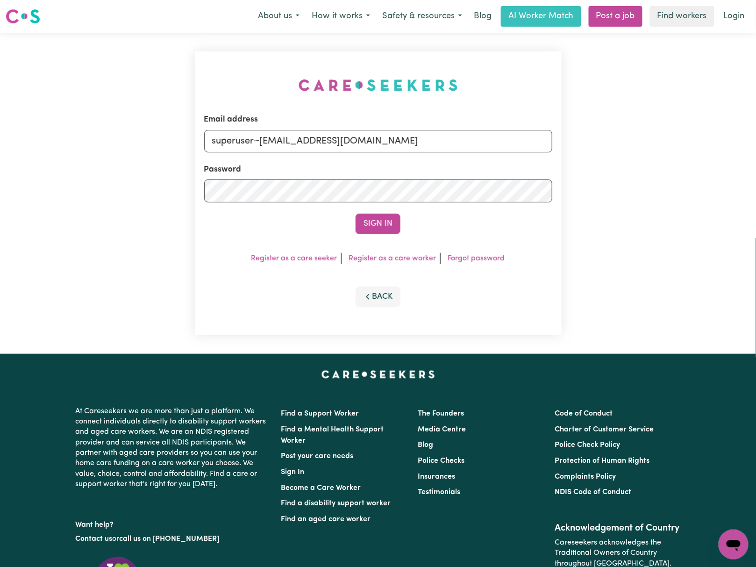
click at [356, 213] on button "Sign In" at bounding box center [378, 223] width 45 height 21
